Goal: Task Accomplishment & Management: Use online tool/utility

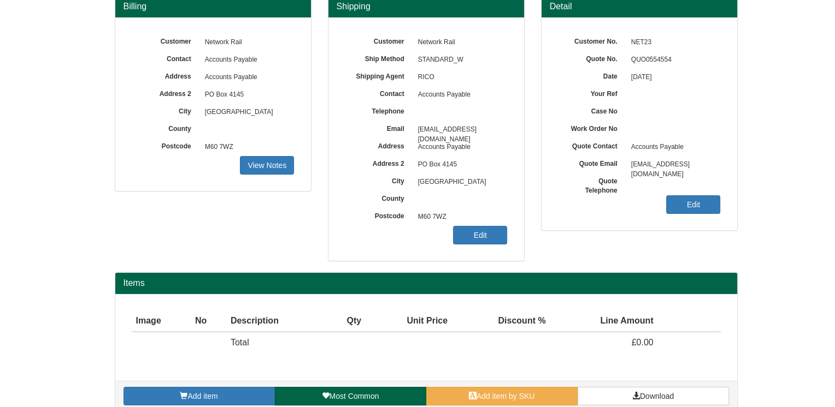
scroll to position [122, 0]
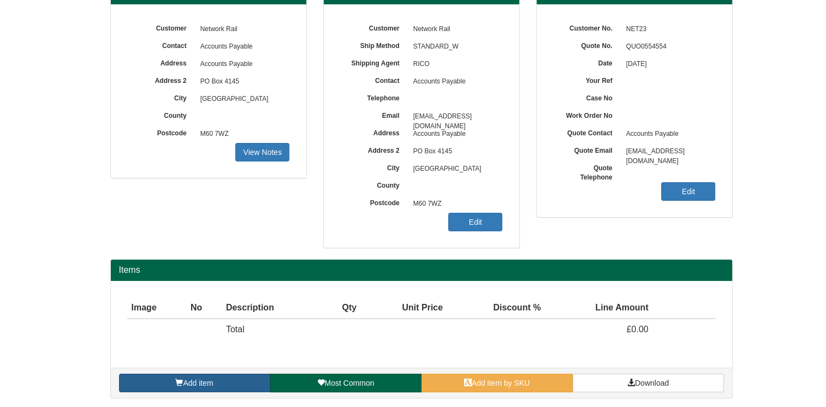
click at [230, 374] on link "Add item" at bounding box center [194, 383] width 151 height 19
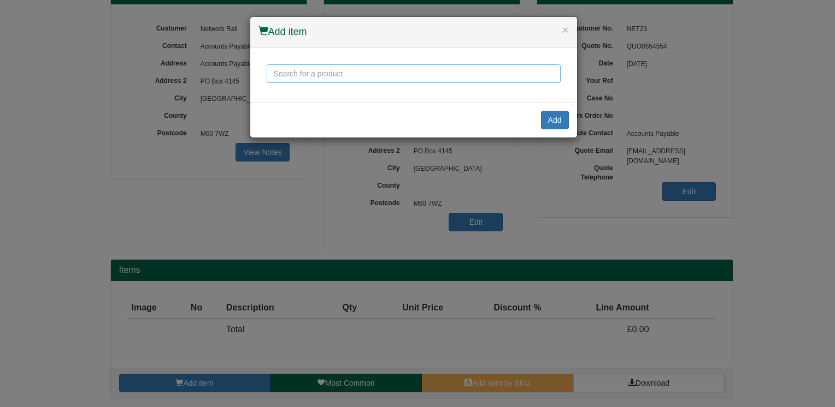
click at [367, 78] on input "text" at bounding box center [414, 73] width 294 height 19
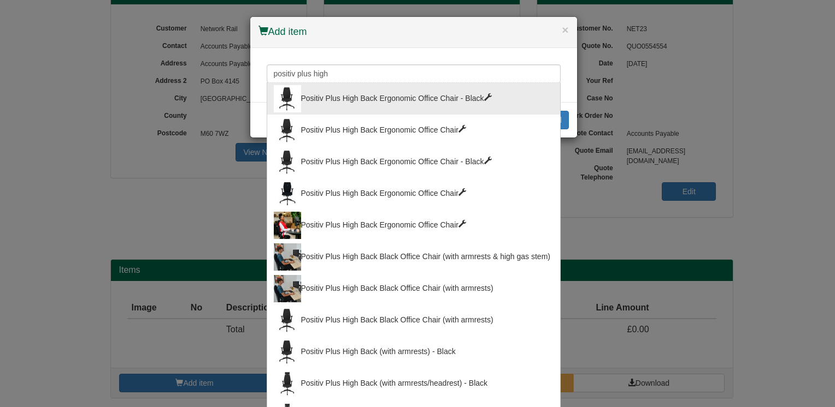
click at [478, 98] on div "Positiv Plus High Back Ergonomic Office Chair - Black" at bounding box center [414, 98] width 280 height 27
type input "Positiv Plus High Back Ergonomic Office Chair - Black"
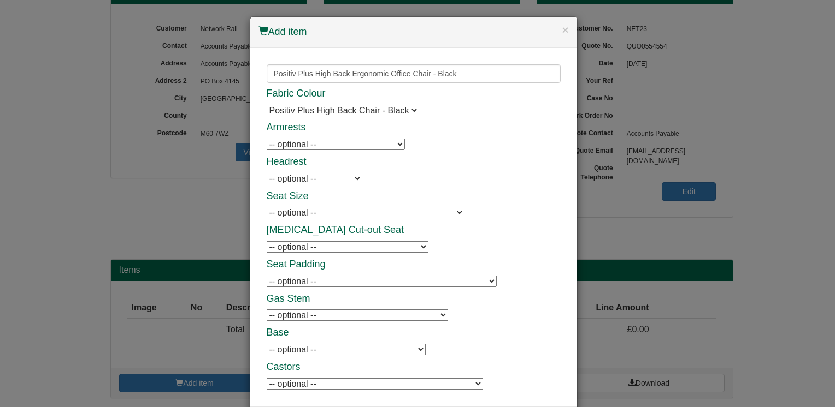
click at [393, 147] on select "-- optional -- Positiv Plus Adjustable Armrests Positiv Plus Adjustable Armrests" at bounding box center [336, 144] width 138 height 11
select select "9787701"
click at [267, 139] on select "-- optional -- Positiv Plus Adjustable Armrests Positiv Plus Adjustable Armrests" at bounding box center [336, 144] width 138 height 11
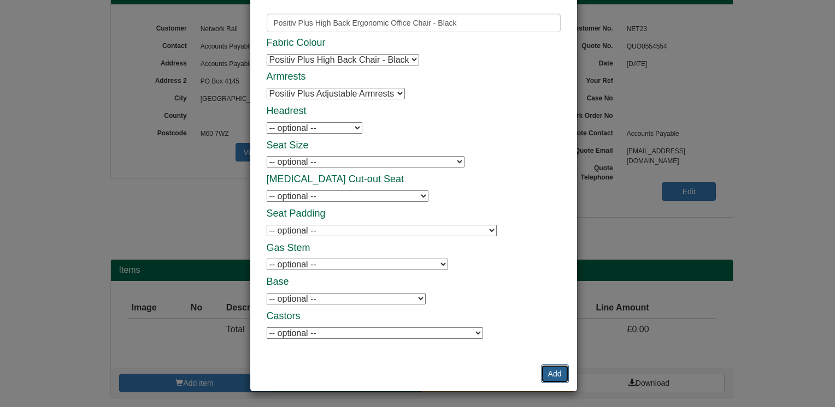
click at [549, 369] on button "Add" at bounding box center [555, 374] width 28 height 19
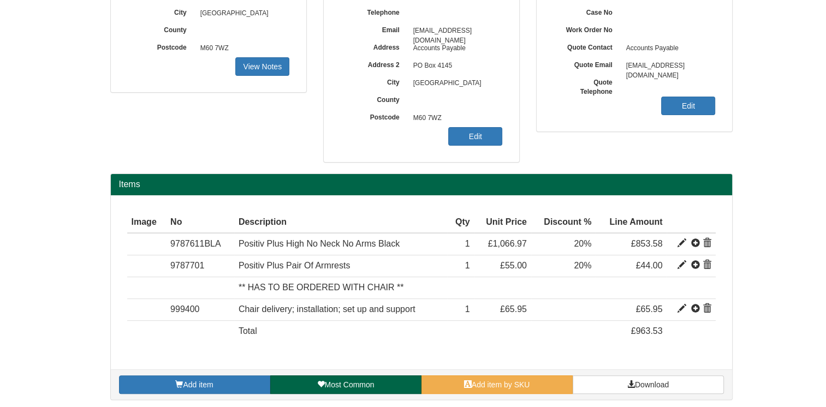
scroll to position [209, 0]
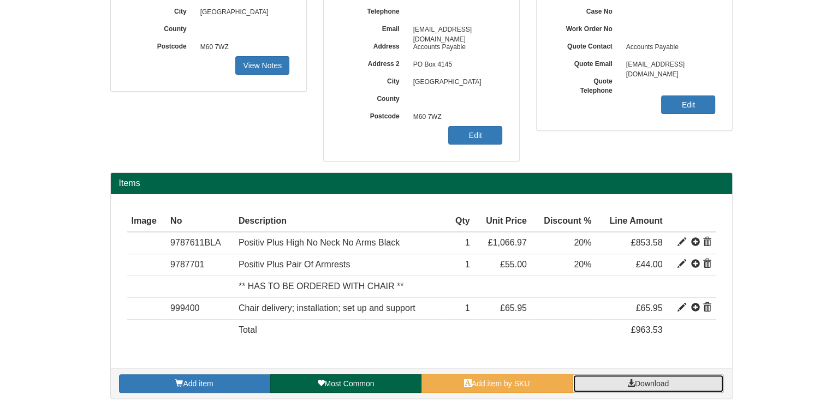
click at [658, 381] on span "Download" at bounding box center [652, 384] width 34 height 9
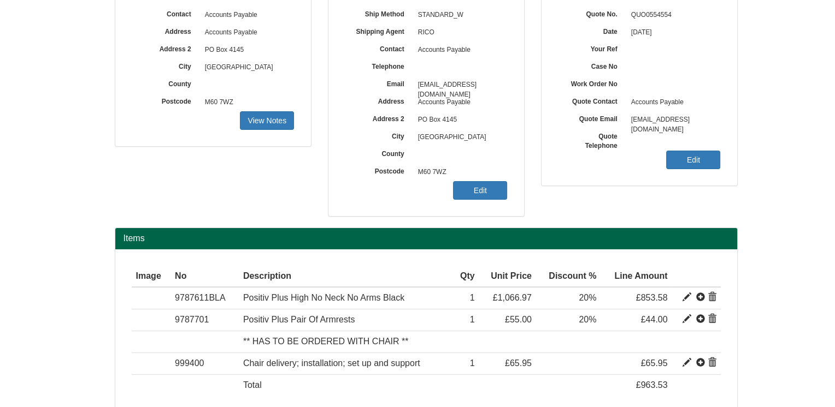
scroll to position [45, 0]
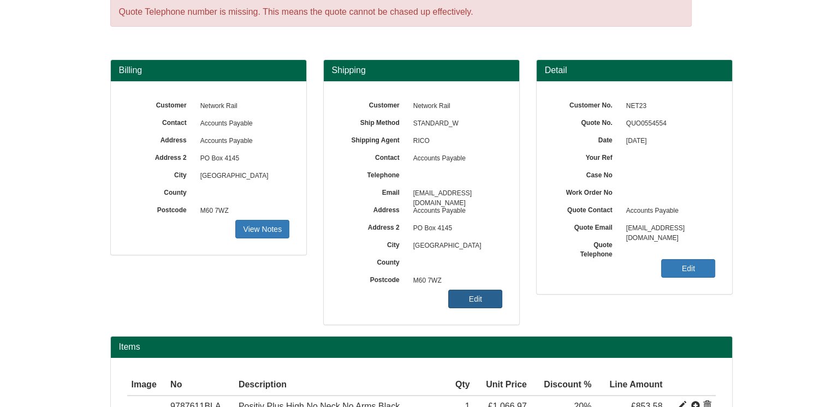
click at [478, 292] on link "Edit" at bounding box center [475, 299] width 54 height 19
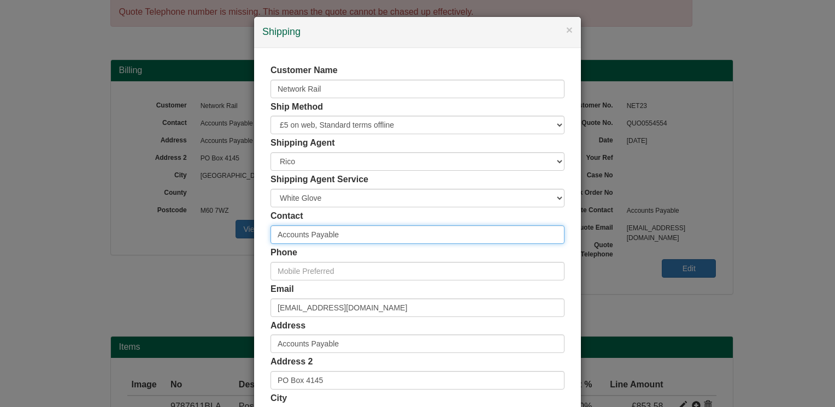
drag, startPoint x: 347, startPoint y: 238, endPoint x: 239, endPoint y: 236, distance: 107.6
click at [240, 236] on div "× Shipping Customer Name Network Rail Ship Method Free of Charge £5 Flat Rate £…" at bounding box center [417, 203] width 835 height 407
paste input "Anisha Jones."
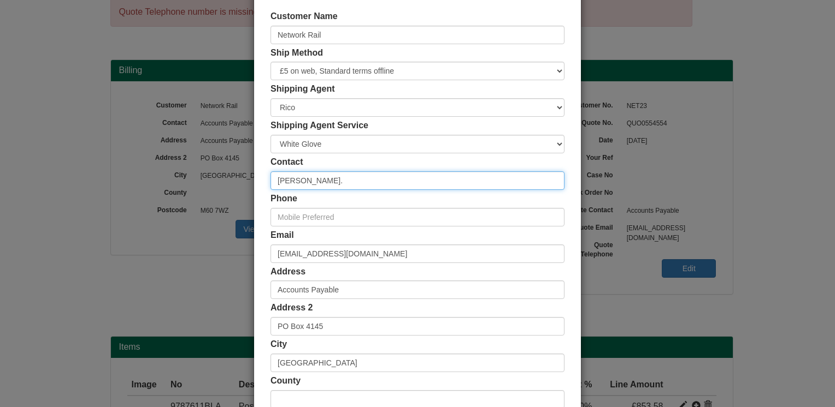
scroll to position [55, 0]
type input "Anisha Jones."
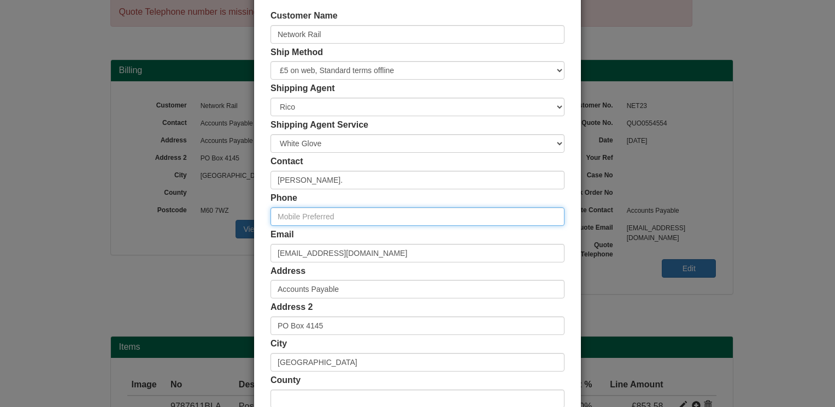
click at [369, 210] on input "text" at bounding box center [417, 217] width 294 height 19
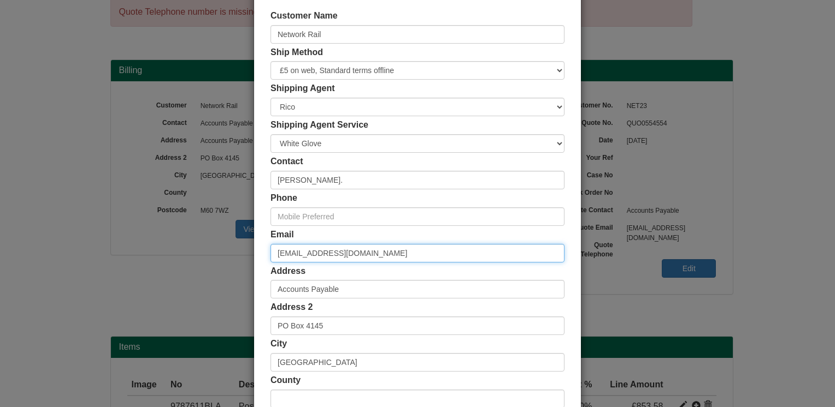
drag, startPoint x: 356, startPoint y: 247, endPoint x: 265, endPoint y: 255, distance: 91.0
click at [265, 255] on div "Customer Name Network Rail Ship Method Free of Charge £5 Flat Rate £7.50 Flat R…" at bounding box center [417, 245] width 327 height 505
paste input "Anisha.Jones@networkrail.co.uk"
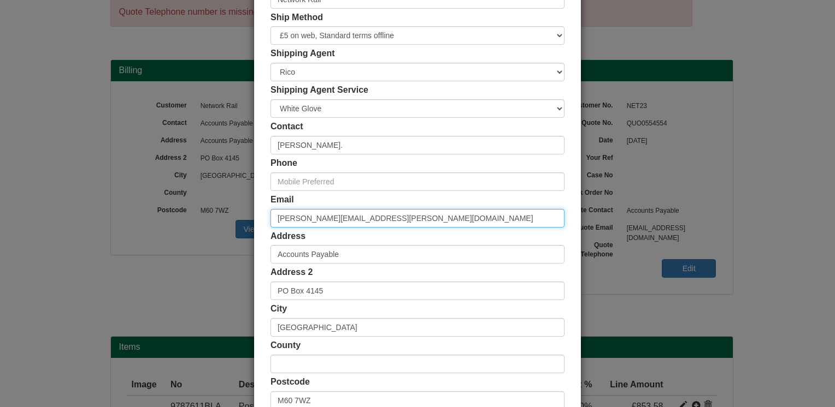
scroll to position [109, 0]
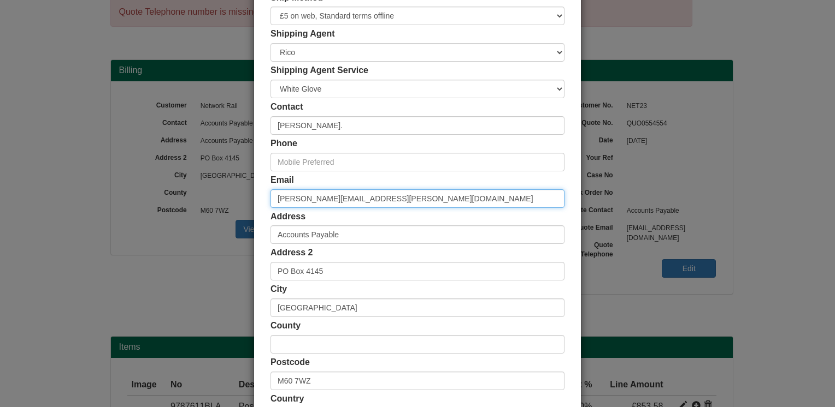
type input "Anisha.Jones@networkrail.co.uk"
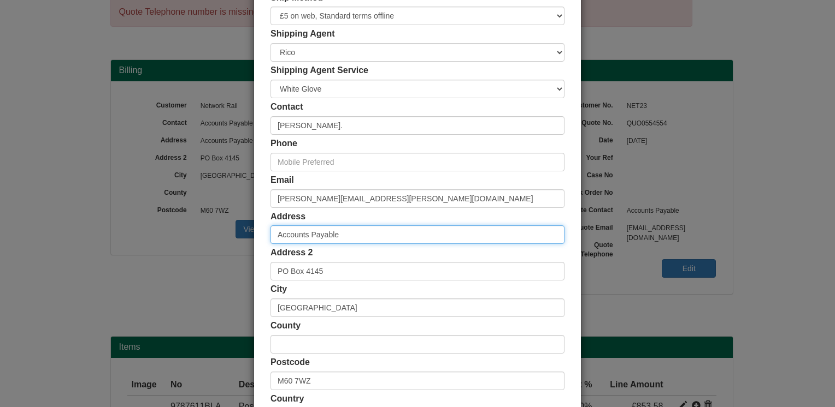
drag, startPoint x: 345, startPoint y: 236, endPoint x: 230, endPoint y: 238, distance: 115.3
click at [232, 238] on div "× Shipping Customer Name Network Rail Ship Method Free of Charge £5 Flat Rate £…" at bounding box center [417, 203] width 835 height 407
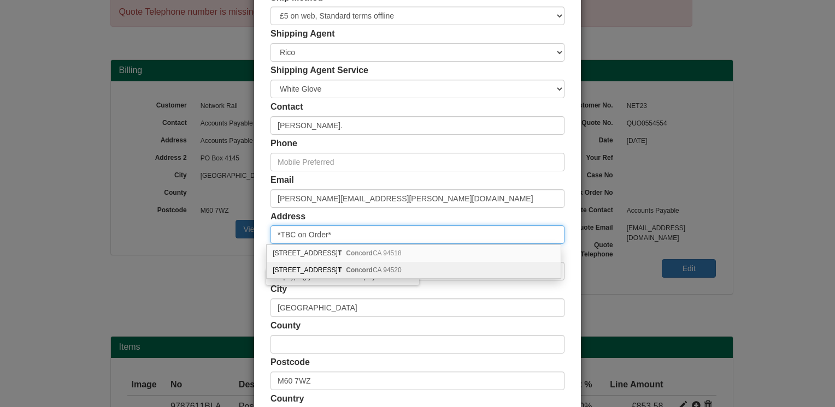
type input "*TBC on Order*"
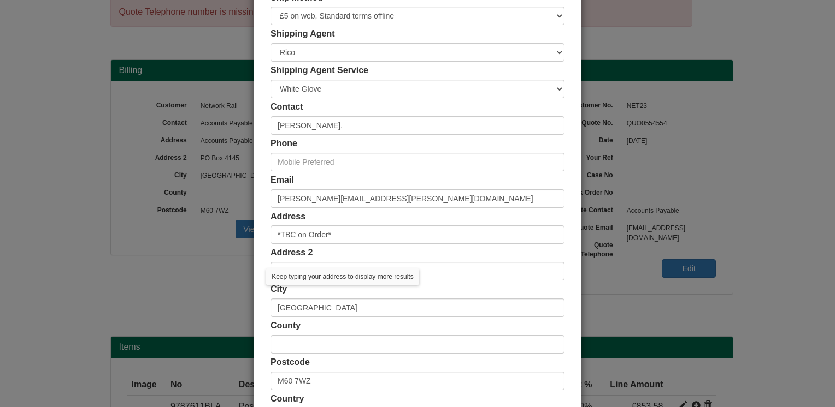
click at [258, 270] on div "Customer Name Network Rail Ship Method Free of Charge £5 Flat Rate £7.50 Flat R…" at bounding box center [417, 191] width 327 height 505
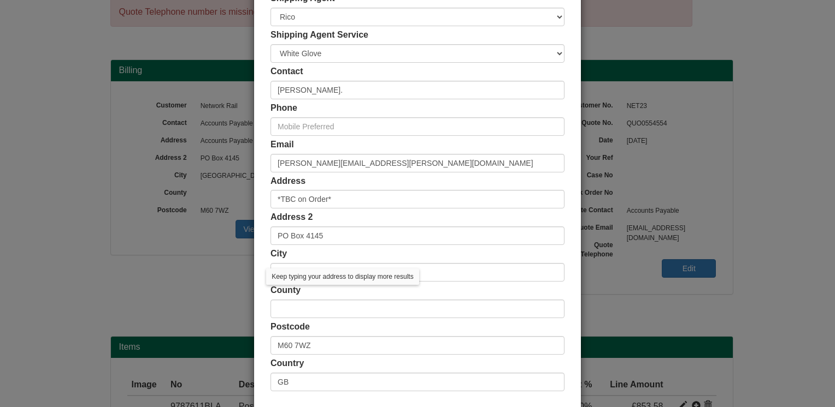
scroll to position [164, 0]
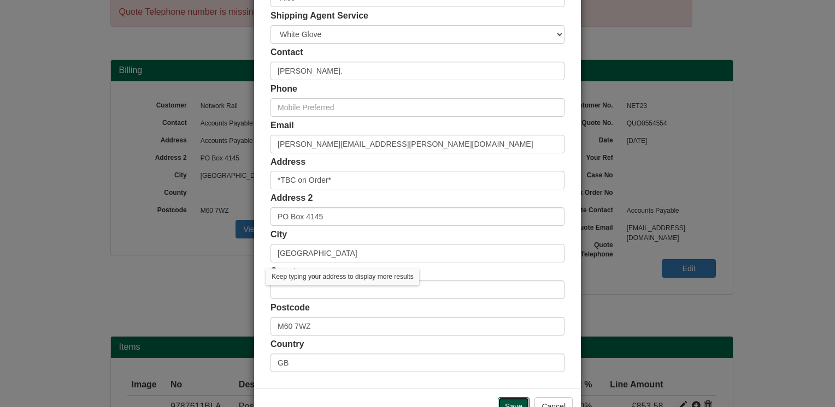
click at [502, 403] on input "Save" at bounding box center [514, 407] width 32 height 19
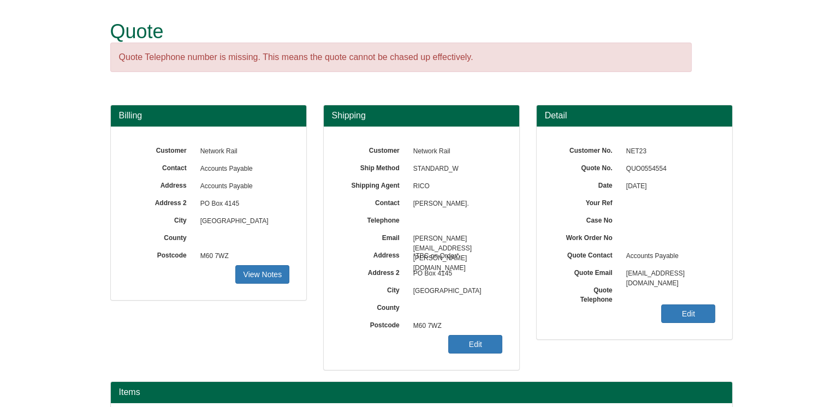
scroll to position [209, 0]
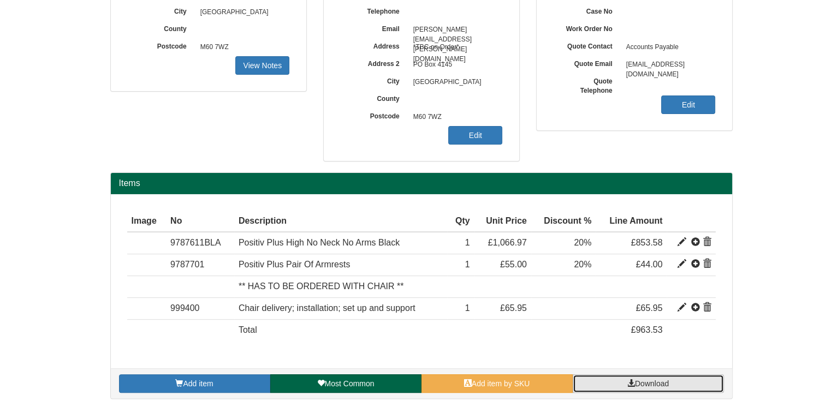
click at [648, 381] on span "Download" at bounding box center [652, 384] width 34 height 9
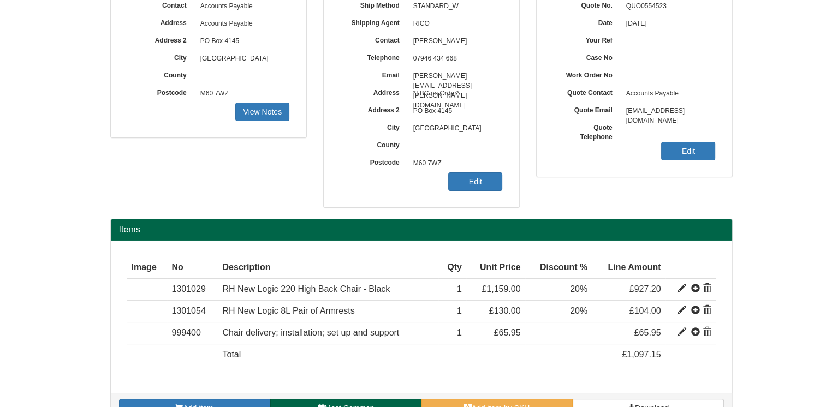
scroll to position [188, 0]
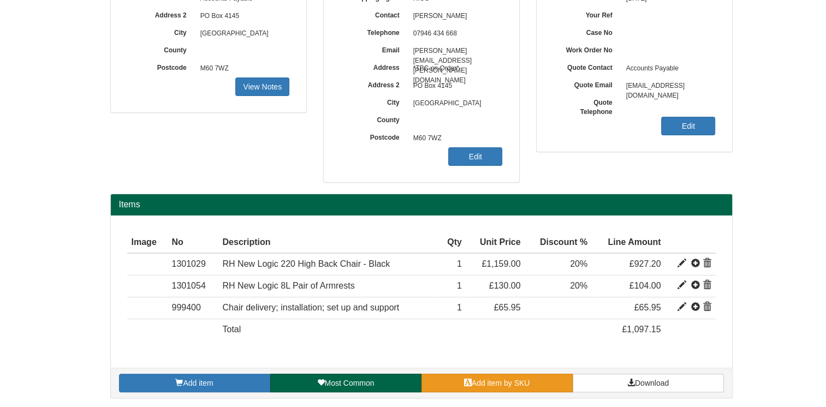
click at [484, 379] on span "Add item by SKU" at bounding box center [501, 383] width 58 height 9
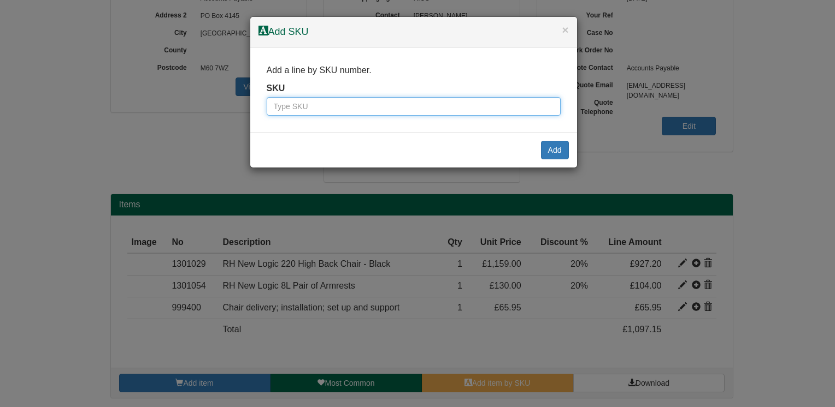
click at [366, 105] on input "text" at bounding box center [414, 106] width 294 height 19
type input "9787703BLA"
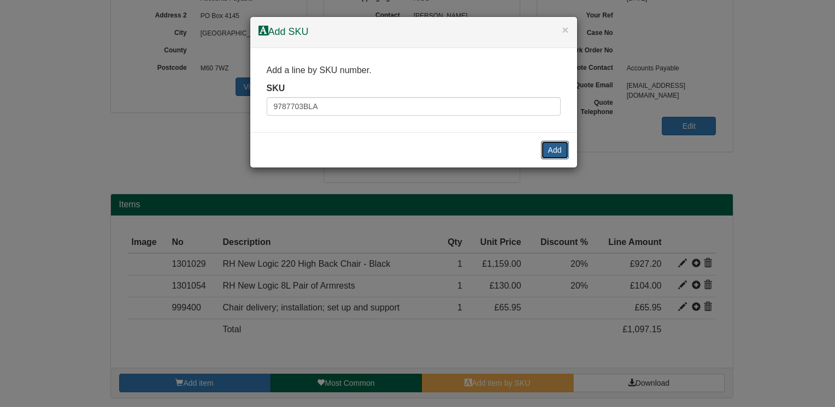
click at [560, 150] on button "Add" at bounding box center [555, 150] width 28 height 19
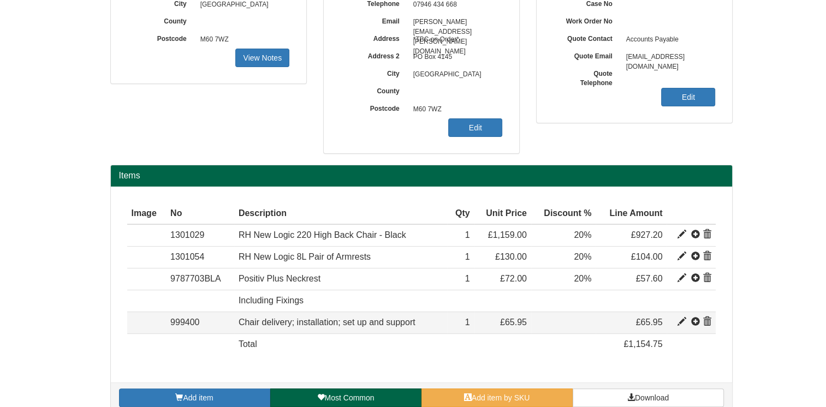
scroll to position [231, 0]
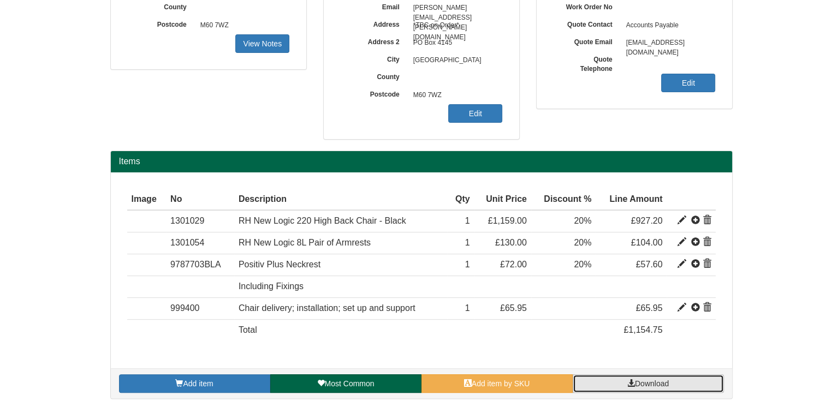
click at [679, 385] on link "Download" at bounding box center [648, 384] width 151 height 19
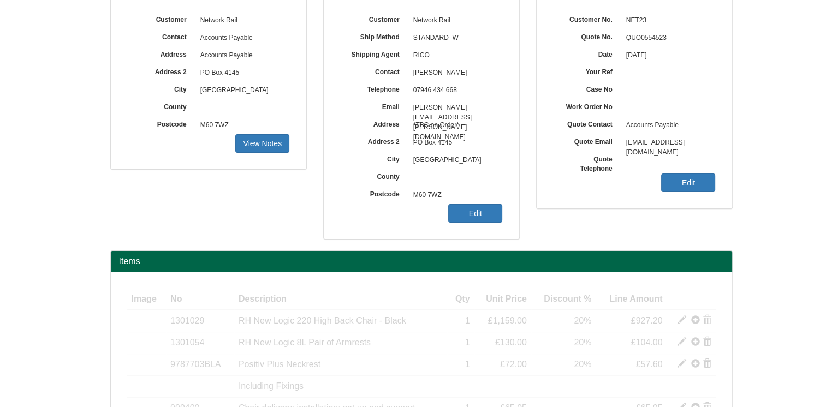
scroll to position [218, 0]
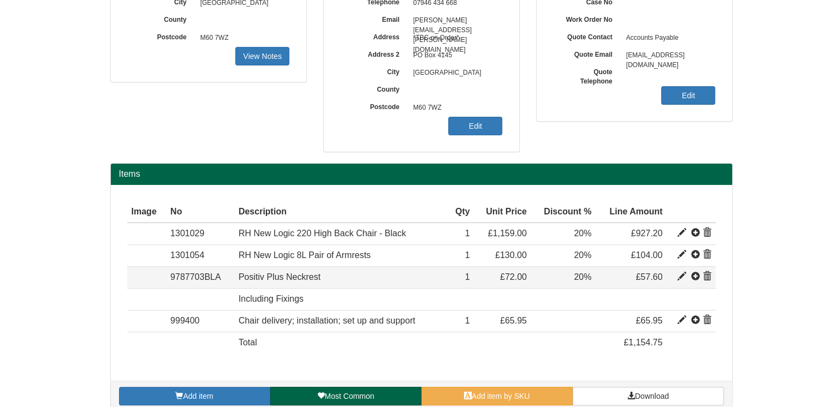
click at [708, 276] on span at bounding box center [707, 277] width 9 height 9
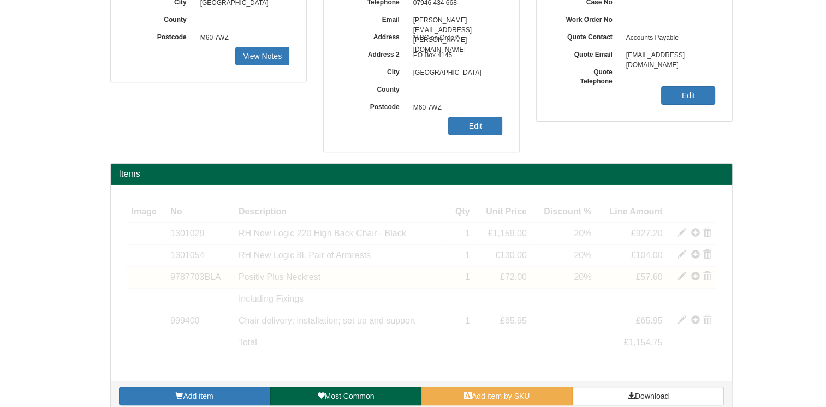
scroll to position [188, 0]
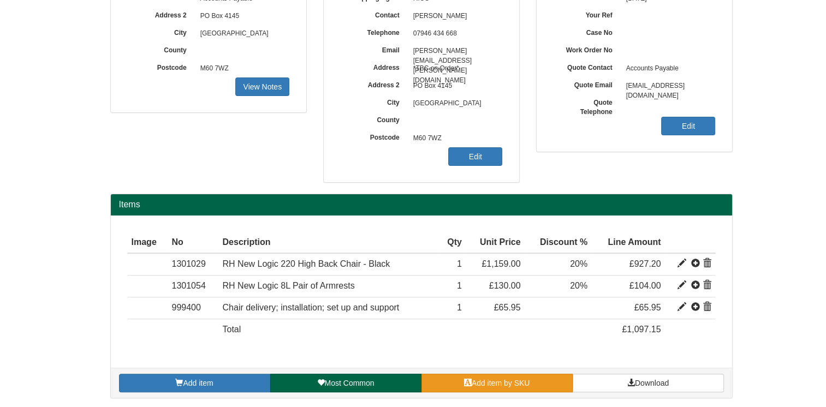
click at [527, 379] on span "Add item by SKU" at bounding box center [501, 383] width 58 height 9
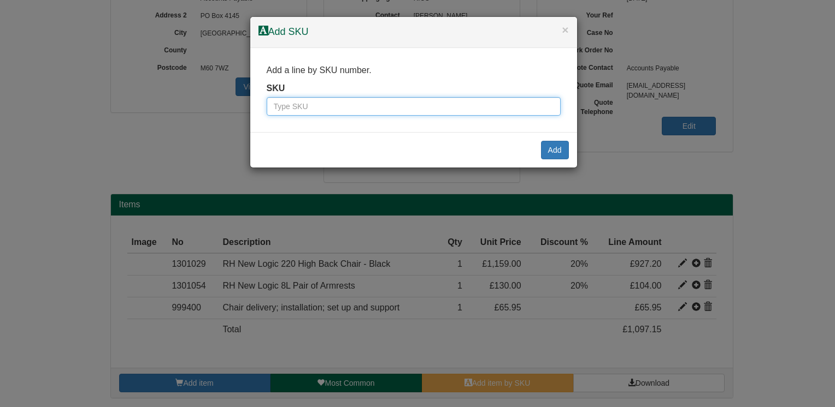
click at [334, 108] on input "text" at bounding box center [414, 106] width 294 height 19
type input "1301046"
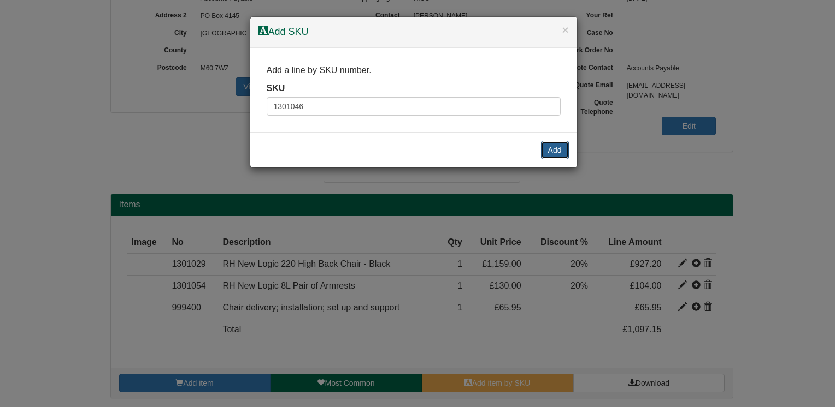
click at [554, 151] on button "Add" at bounding box center [555, 150] width 28 height 19
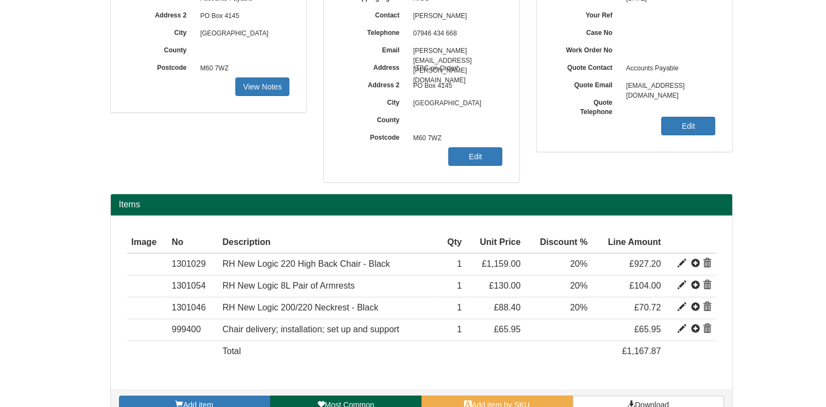
scroll to position [209, 0]
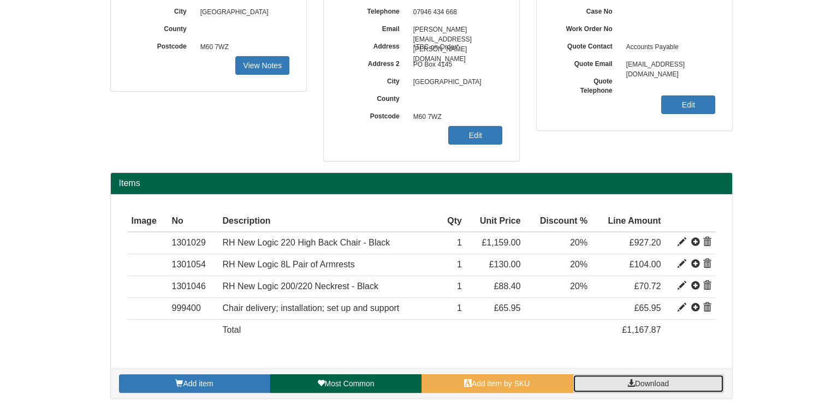
click at [649, 380] on span "Download" at bounding box center [652, 384] width 34 height 9
